Goal: Complete application form: Complete application form

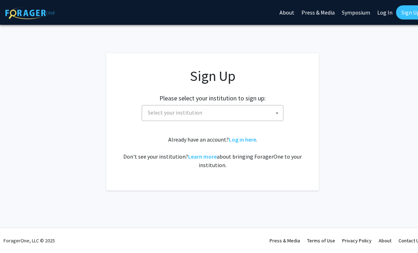
click at [152, 116] on span "Select your institution" at bounding box center [214, 112] width 138 height 15
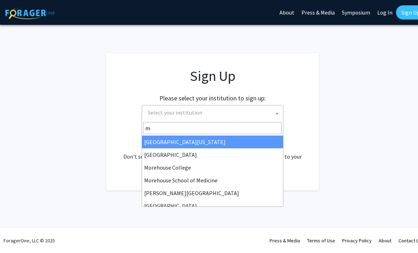
type input "ma"
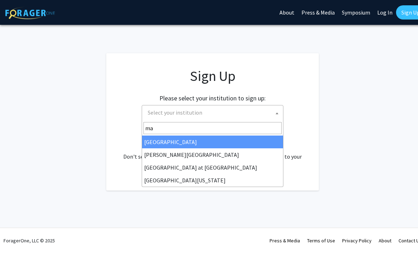
select select "18"
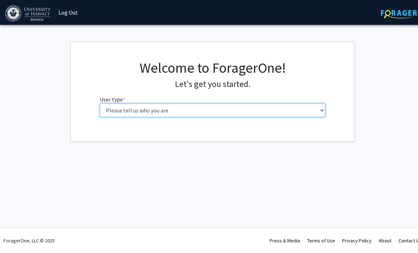
click at [312, 111] on select "Please tell us who you are Undergraduate Student Master's Student Doctoral Cand…" at bounding box center [213, 109] width 226 height 13
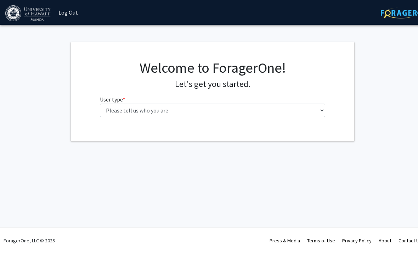
click at [250, 101] on fg-select "User type * required Please tell us who you are Undergraduate Student Master's …" at bounding box center [213, 106] width 226 height 22
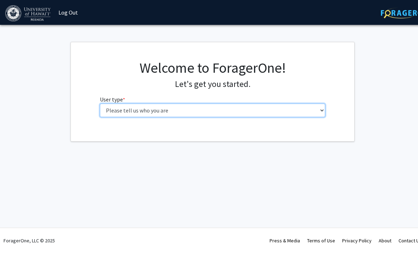
click at [251, 107] on select "Please tell us who you are Undergraduate Student Master's Student Doctoral Cand…" at bounding box center [213, 109] width 226 height 13
select select "1: undergrad"
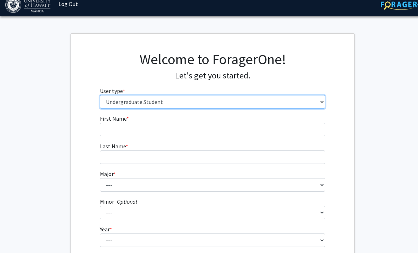
scroll to position [9, 0]
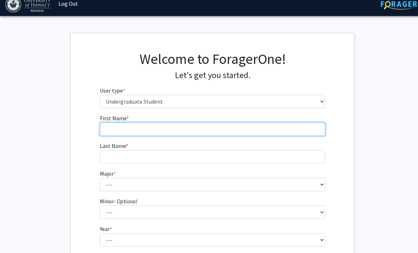
click at [241, 135] on input "First Name * required" at bounding box center [213, 128] width 226 height 13
click at [249, 133] on input "First Name * required" at bounding box center [213, 128] width 226 height 13
type input "Jersey"
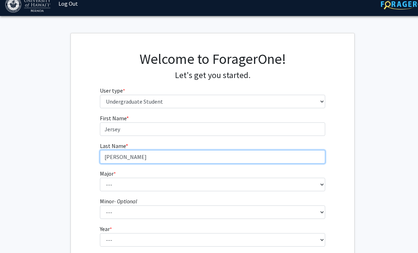
type input "[PERSON_NAME]"
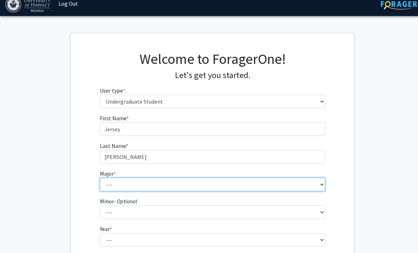
click at [105, 190] on select "--- Accounting American Studies Animal Sciences Anthropology Art Art History As…" at bounding box center [213, 184] width 226 height 13
select select "66: 1448"
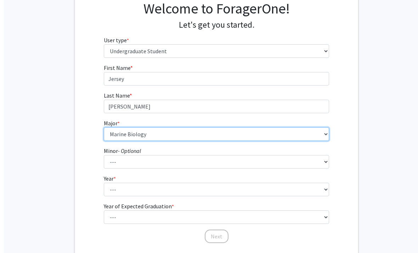
scroll to position [87, 0]
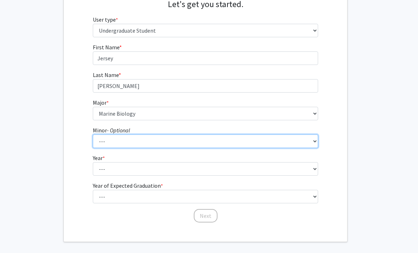
click at [300, 142] on select "--- American Studies Anthropology Art Art History Asian Studies Astronomy Astro…" at bounding box center [206, 141] width 226 height 13
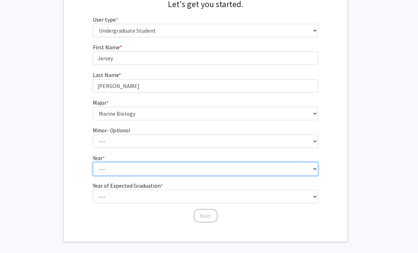
click at [309, 167] on select "--- First-year Sophomore Junior Senior Postbaccalaureate Certificate" at bounding box center [206, 168] width 226 height 13
select select "1: first-year"
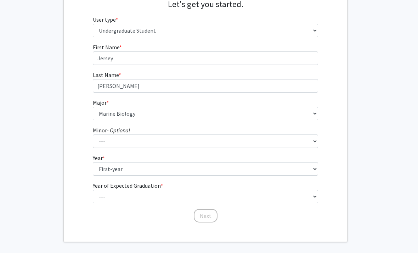
click at [273, 185] on fg-select "Year of Expected Graduation * required --- 2025 2026 2027 2028 2029 2030 2031 2…" at bounding box center [206, 192] width 226 height 22
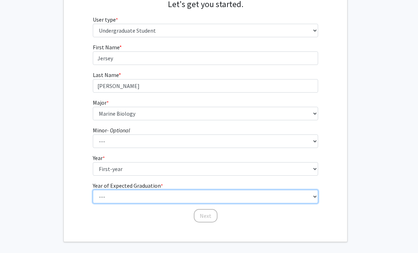
click at [270, 195] on select "--- 2025 2026 2027 2028 2029 2030 2031 2032 2033 2034" at bounding box center [206, 196] width 226 height 13
select select "5: 2029"
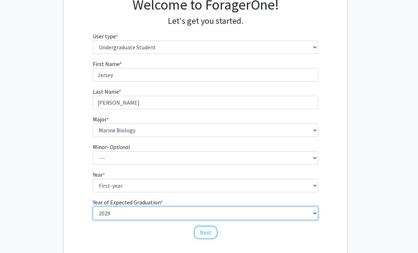
scroll to position [63, 7]
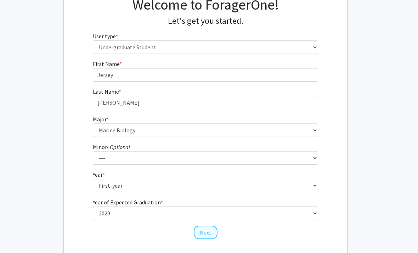
click at [211, 235] on button "Next" at bounding box center [206, 232] width 24 height 13
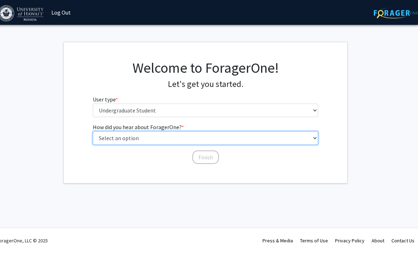
click at [283, 141] on select "Select an option Peer/student recommendation Faculty/staff recommendation Unive…" at bounding box center [206, 137] width 226 height 13
click at [224, 135] on select "Select an option Peer/student recommendation Faculty/staff recommendation Unive…" at bounding box center [206, 137] width 226 height 13
select select "2: faculty_recommendation"
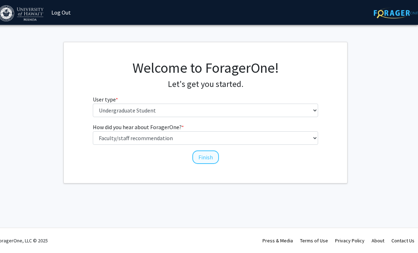
click at [209, 159] on button "Finish" at bounding box center [205, 156] width 27 height 13
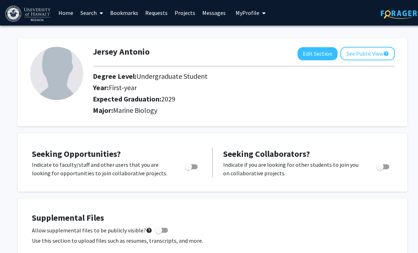
click at [307, 5] on div "Skip navigation Home Search Bookmarks Requests Projects Messages My Profile Jer…" at bounding box center [212, 13] width 425 height 26
click at [320, 51] on button "Edit Section" at bounding box center [318, 53] width 40 height 13
select select "first-year"
select select "2029"
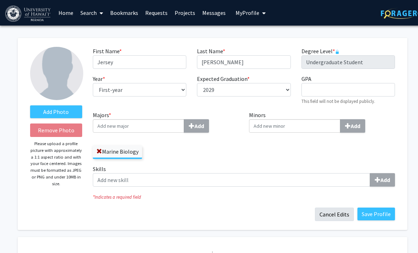
click at [328, 215] on button "Cancel Edits" at bounding box center [334, 213] width 39 height 13
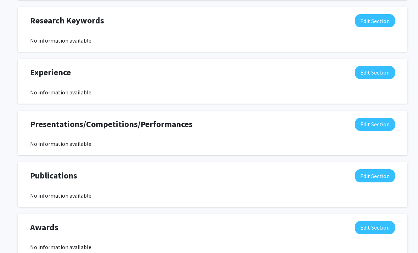
scroll to position [389, 0]
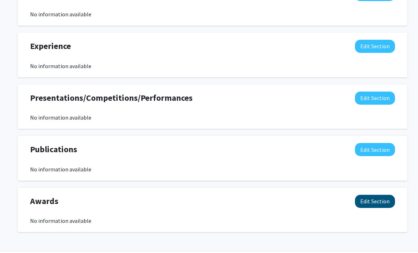
click at [363, 206] on button "Edit Section" at bounding box center [375, 201] width 40 height 13
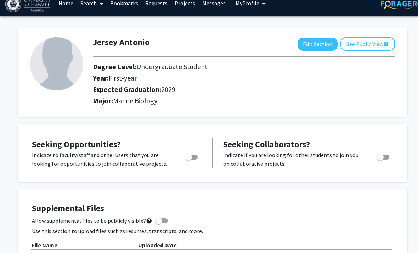
scroll to position [0, 0]
